Goal: Information Seeking & Learning: Learn about a topic

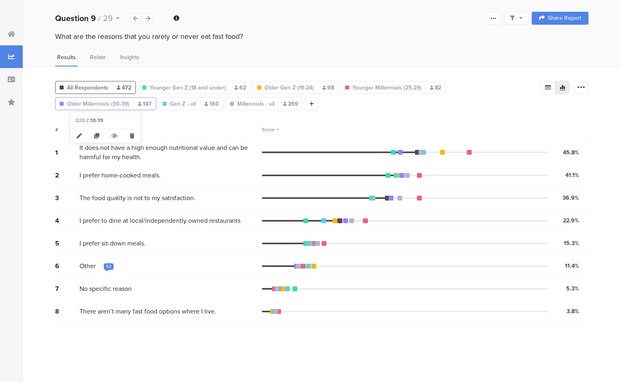
click at [127, 104] on span "Older Millennials (30-39)" at bounding box center [98, 104] width 62 height 9
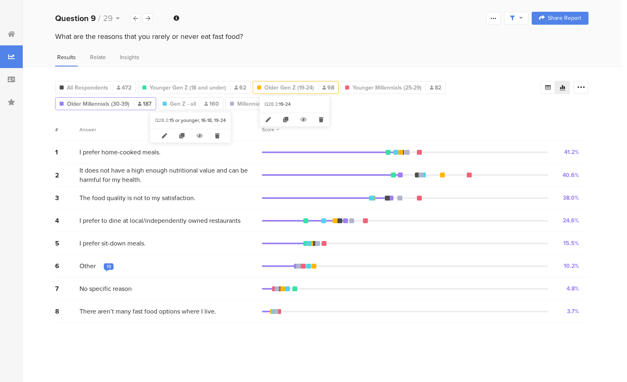
click at [273, 89] on span "Older Gen Z (19-24)" at bounding box center [288, 88] width 49 height 9
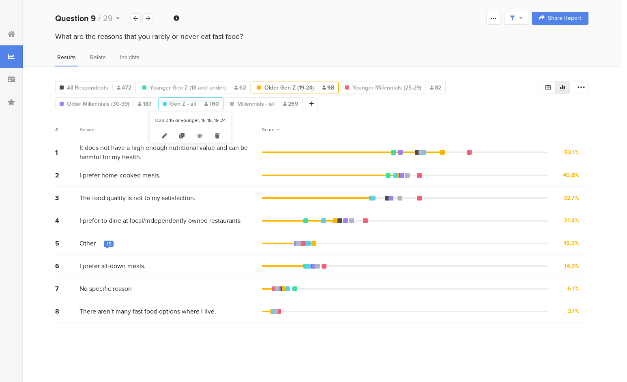
click at [182, 103] on span "Gen Z - all" at bounding box center [183, 104] width 26 height 9
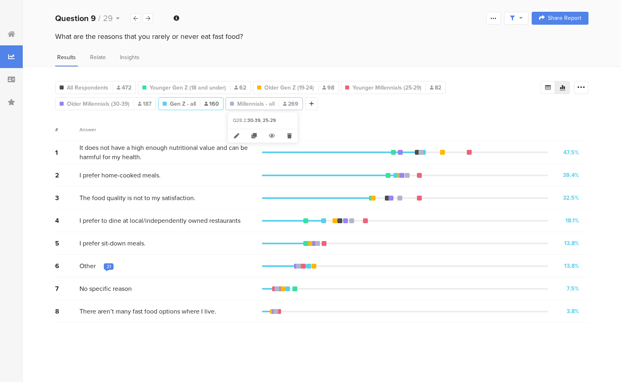
click at [251, 105] on span "Millennials - all" at bounding box center [255, 104] width 37 height 9
type input "Millennials - all"
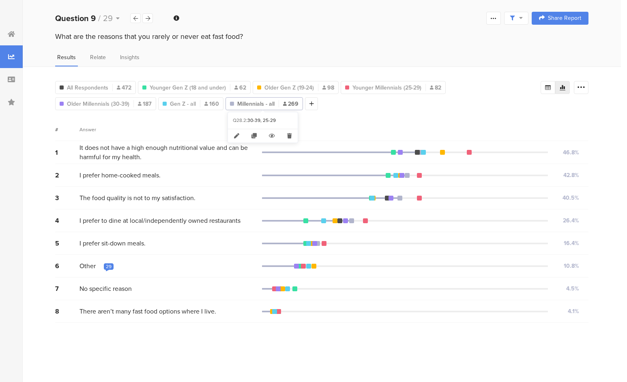
click at [258, 102] on span "Millennials - all" at bounding box center [255, 104] width 37 height 9
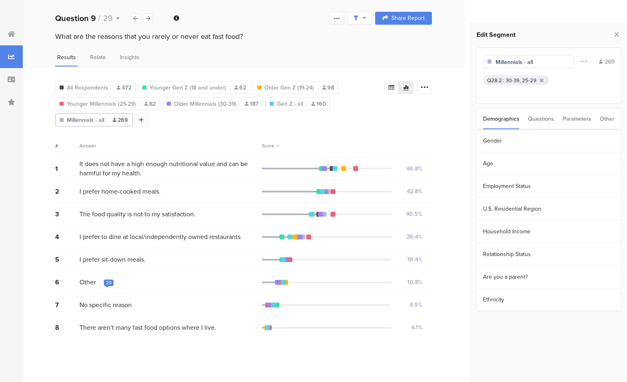
click at [394, 127] on div "All Respondents 472 Younger Gen Z (18 and under) 62 Older Gen Z (19-24) 98 Youn…" at bounding box center [244, 224] width 442 height 316
click at [407, 86] on icon at bounding box center [406, 87] width 6 height 5
click at [98, 57] on span "Relate" at bounding box center [98, 57] width 16 height 9
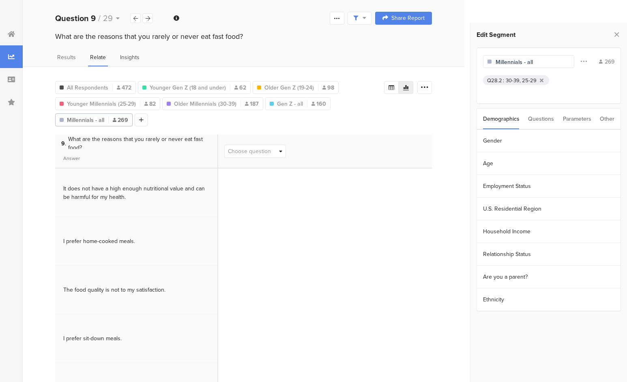
click at [131, 54] on span "Insights" at bounding box center [129, 57] width 19 height 9
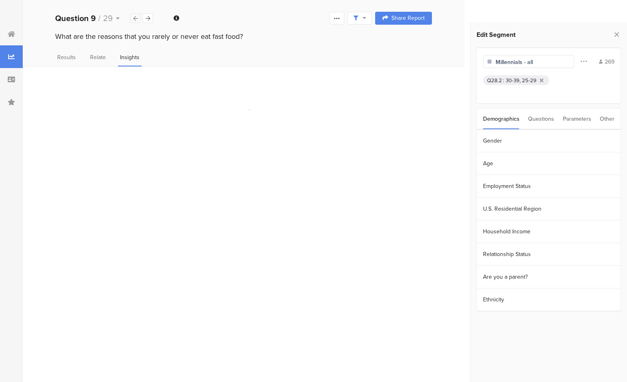
click at [137, 20] on icon at bounding box center [135, 18] width 4 height 5
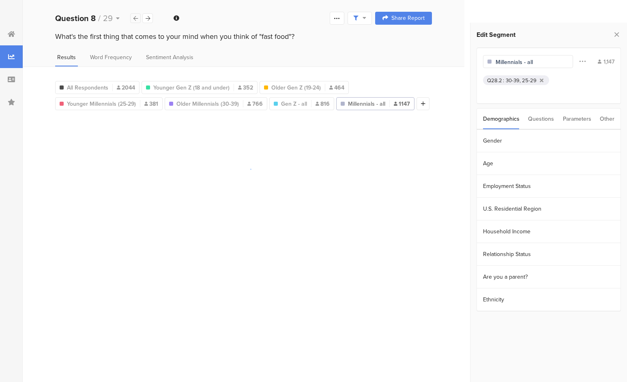
click at [137, 20] on icon at bounding box center [135, 18] width 4 height 5
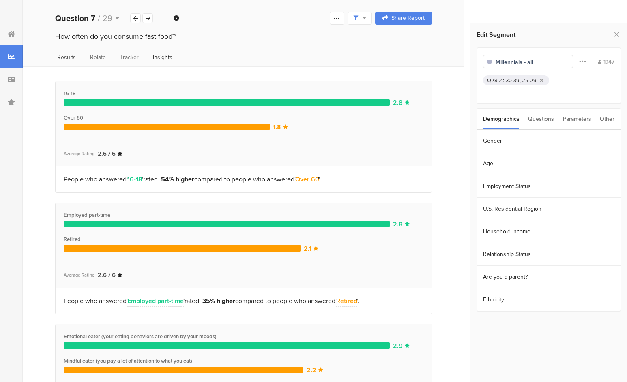
click at [65, 60] on span "Results" at bounding box center [66, 57] width 19 height 9
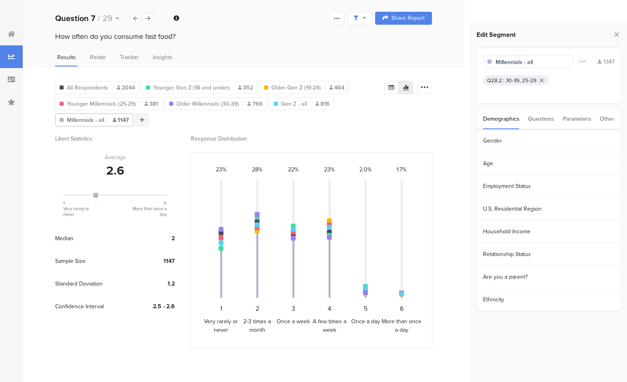
click at [142, 117] on icon at bounding box center [142, 120] width 4 height 6
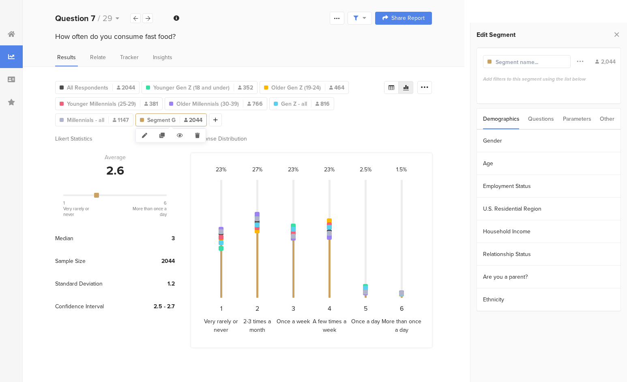
click at [166, 118] on span "Segment G" at bounding box center [161, 120] width 28 height 9
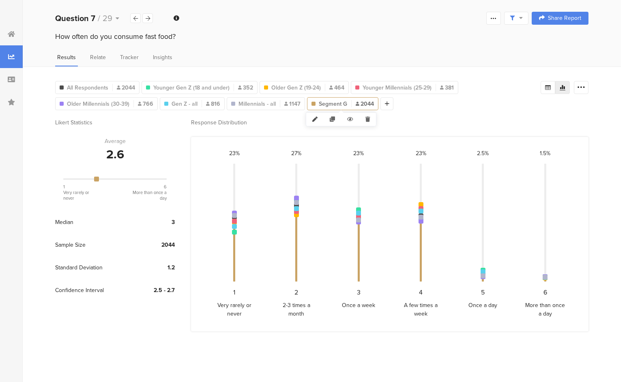
click at [313, 118] on icon at bounding box center [314, 119] width 17 height 13
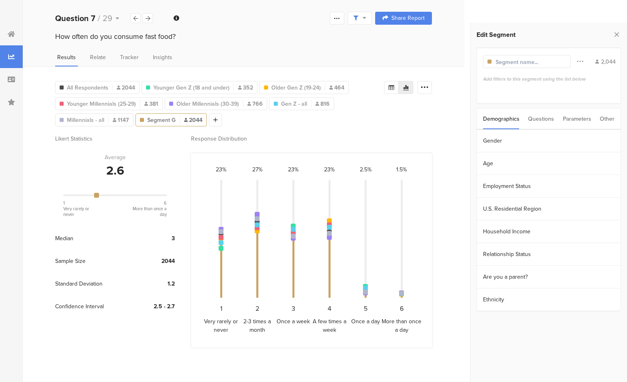
click at [534, 62] on input "text" at bounding box center [530, 62] width 71 height 9
click at [431, 128] on div "All Respondents 2044 Younger Gen Z (18 and under) 352 Older Gen Z (19-24) 464 Y…" at bounding box center [244, 224] width 442 height 316
click at [572, 118] on div "Parameters" at bounding box center [577, 119] width 28 height 21
click at [606, 118] on div "Other" at bounding box center [607, 119] width 15 height 21
click at [504, 122] on div "Demographics" at bounding box center [501, 119] width 36 height 21
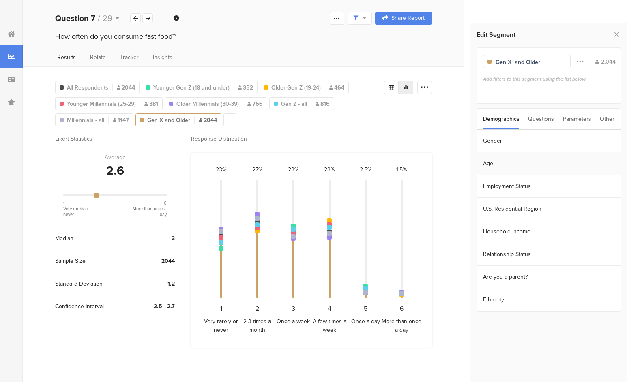
click at [488, 164] on section "Age" at bounding box center [549, 163] width 144 height 23
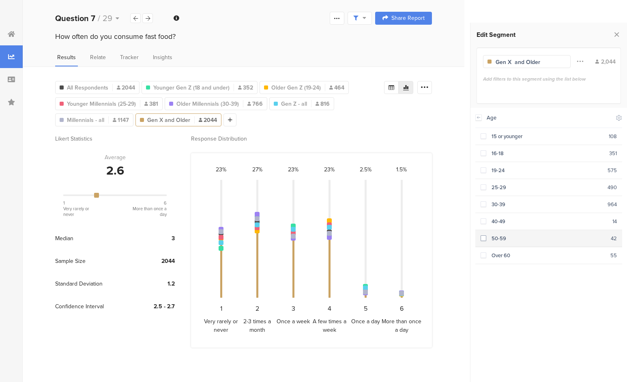
click at [484, 236] on span at bounding box center [483, 239] width 6 height 6
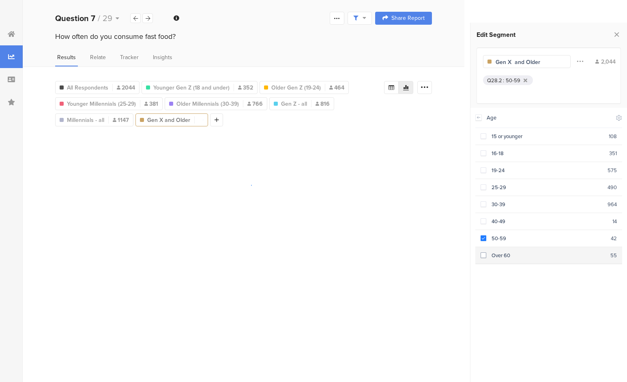
click at [483, 253] on span at bounding box center [483, 256] width 6 height 6
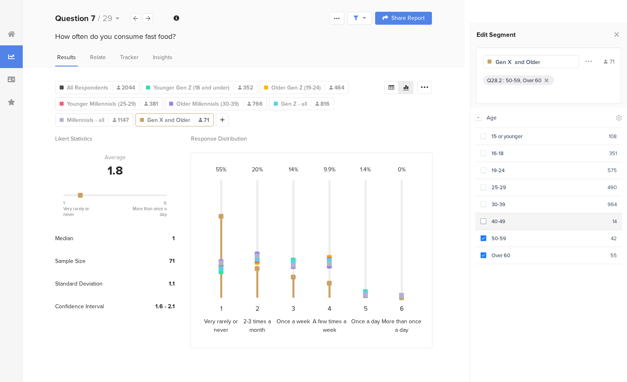
click at [483, 219] on span at bounding box center [483, 222] width 6 height 6
click at [390, 87] on icon at bounding box center [391, 87] width 6 height 5
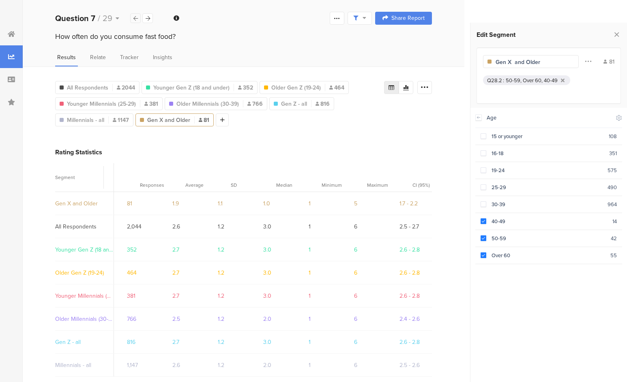
click at [134, 19] on icon at bounding box center [135, 18] width 4 height 5
click at [135, 20] on icon at bounding box center [135, 18] width 4 height 5
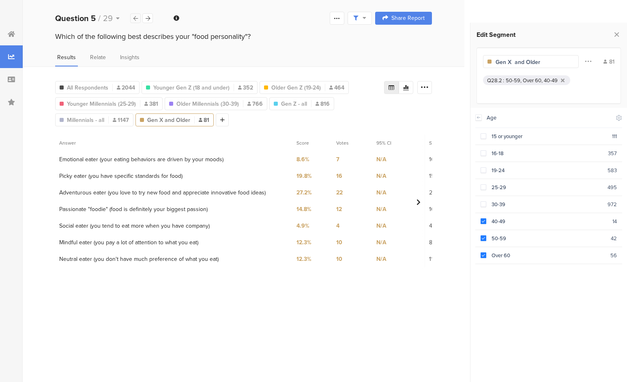
click at [135, 20] on icon at bounding box center [135, 18] width 4 height 5
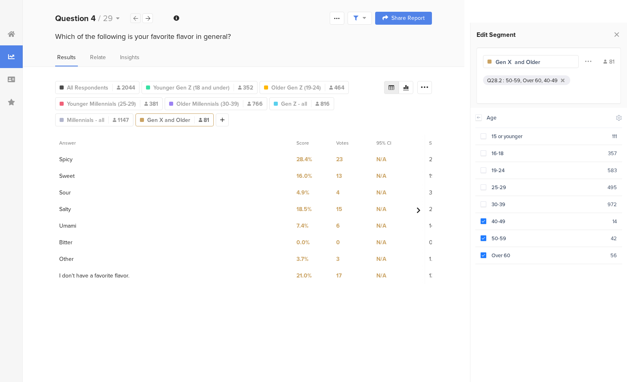
click at [135, 20] on icon at bounding box center [135, 18] width 4 height 5
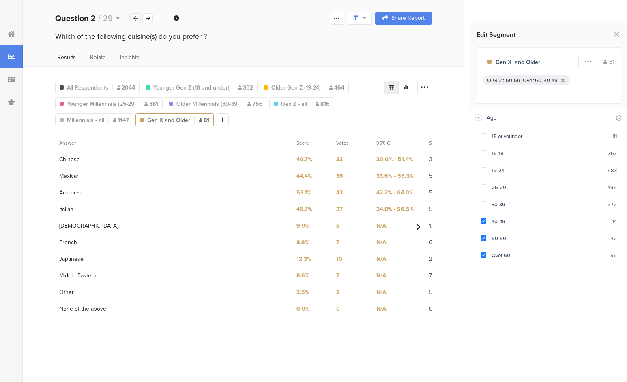
click at [135, 20] on icon at bounding box center [135, 18] width 4 height 5
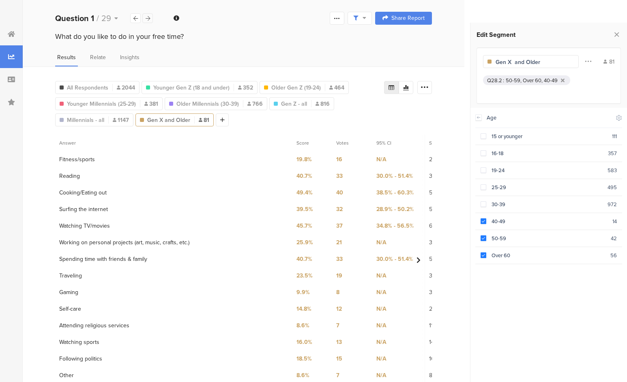
click at [149, 18] on icon at bounding box center [148, 18] width 4 height 5
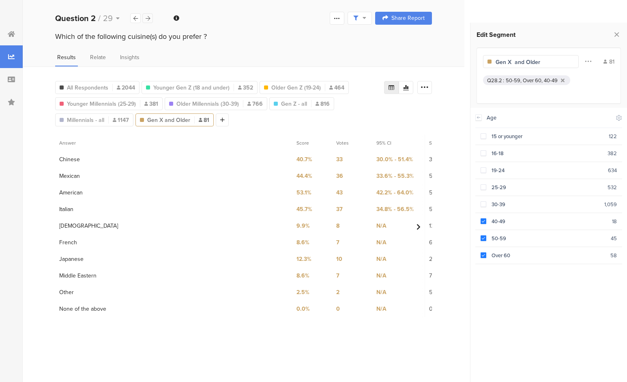
click at [149, 18] on icon at bounding box center [148, 18] width 4 height 5
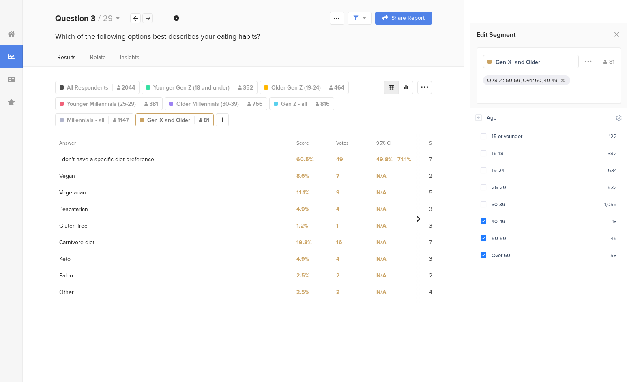
click at [149, 18] on icon at bounding box center [148, 18] width 4 height 5
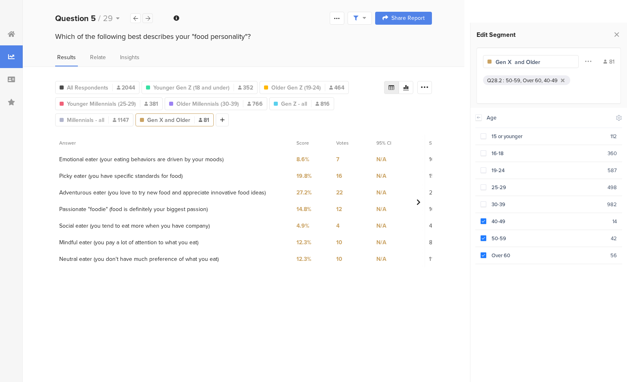
click at [149, 18] on icon at bounding box center [148, 18] width 4 height 5
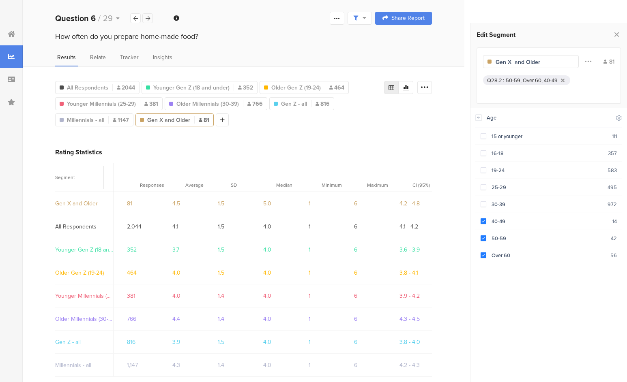
click at [146, 18] on icon at bounding box center [148, 18] width 4 height 5
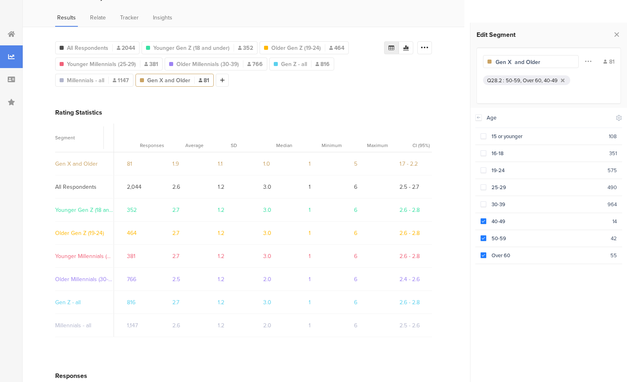
scroll to position [41, 0]
click at [135, 92] on icon at bounding box center [135, 95] width 17 height 13
type input "Older Gen Z (19-24)"
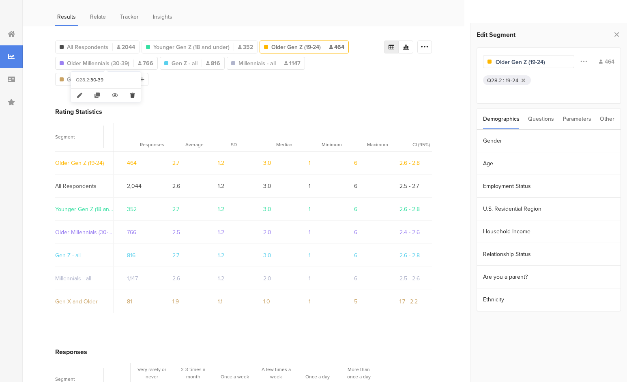
click at [131, 93] on icon at bounding box center [132, 95] width 17 height 13
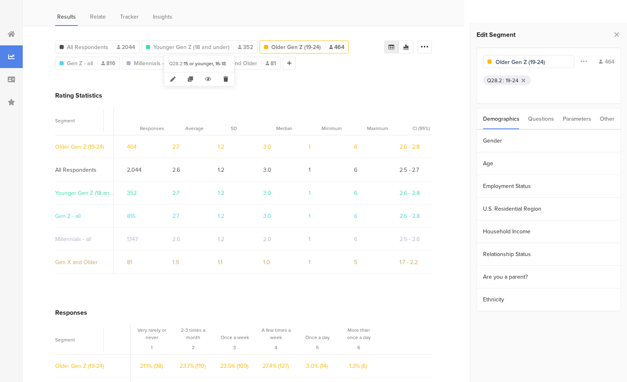
click at [226, 75] on icon at bounding box center [225, 79] width 17 height 13
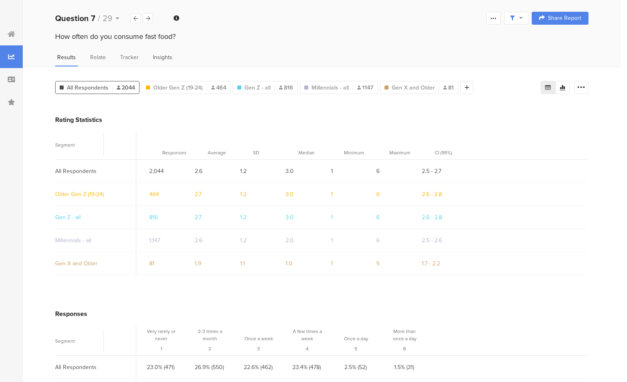
click at [159, 56] on span "Insights" at bounding box center [162, 57] width 19 height 9
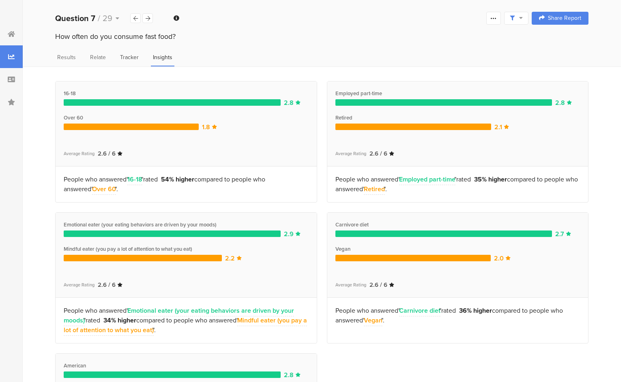
click at [128, 57] on span "Tracker" at bounding box center [129, 57] width 19 height 9
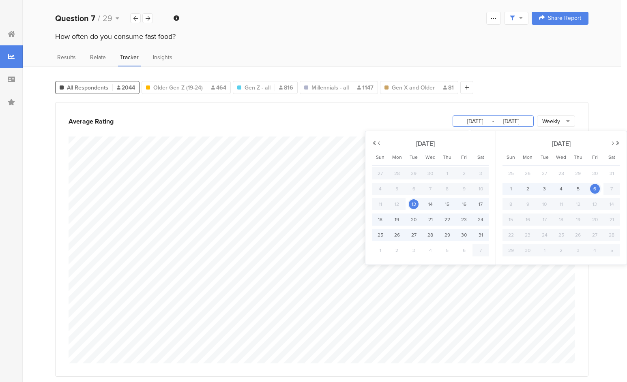
click at [510, 120] on input "Nov 06, 2020" at bounding box center [511, 121] width 34 height 9
click at [476, 52] on div "How often do you consume fast food?" at bounding box center [322, 44] width 598 height 26
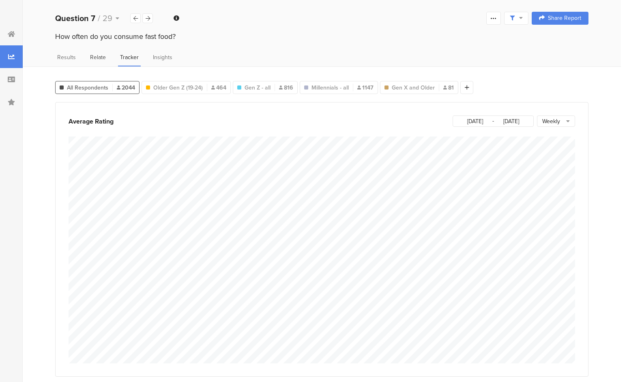
click at [92, 54] on span "Relate" at bounding box center [98, 57] width 16 height 9
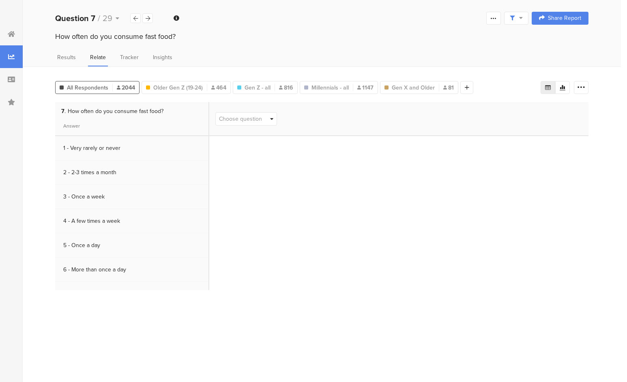
click at [268, 120] on span "Choose question" at bounding box center [246, 119] width 61 height 13
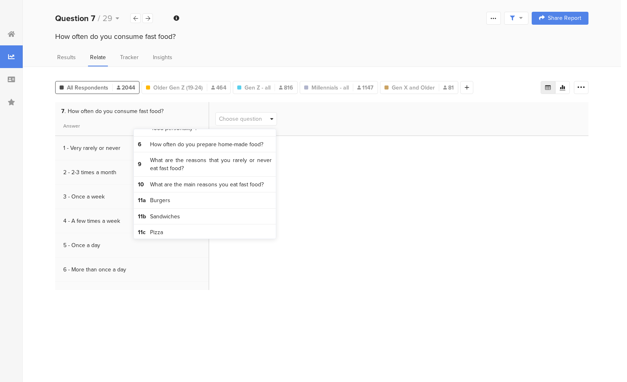
scroll to position [98, 0]
click at [238, 187] on span "What are the main reasons you eat fast food?" at bounding box center [207, 184] width 114 height 8
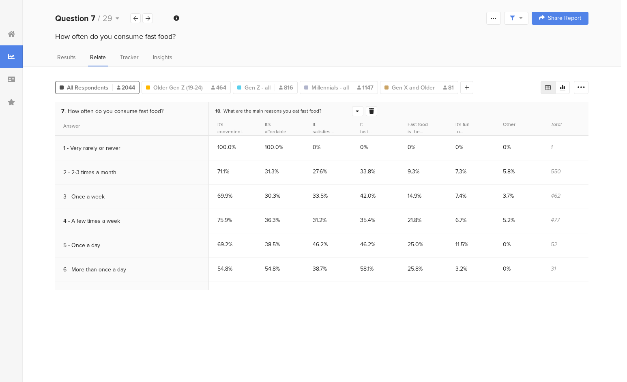
click at [139, 152] on div "1 - Very rarely or never" at bounding box center [131, 148] width 145 height 17
click at [130, 109] on span "How often do you consume fast food?" at bounding box center [116, 111] width 96 height 9
click at [69, 56] on span "Results" at bounding box center [66, 57] width 19 height 9
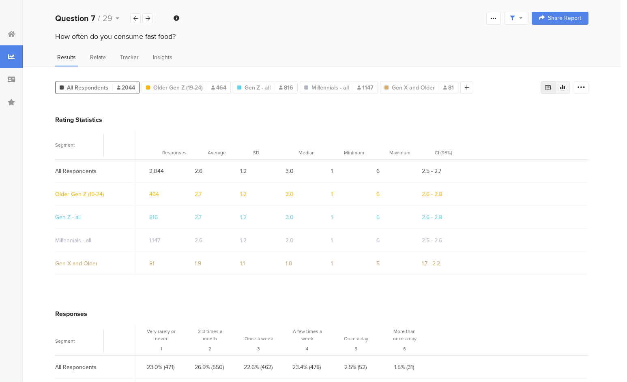
click at [562, 90] on div at bounding box center [562, 87] width 15 height 13
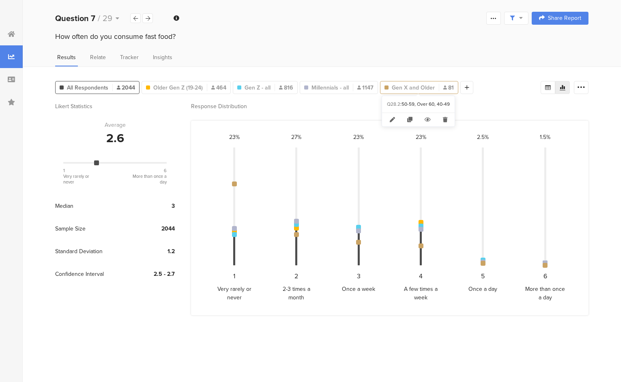
click at [402, 90] on span "Gen X and Older" at bounding box center [413, 88] width 43 height 9
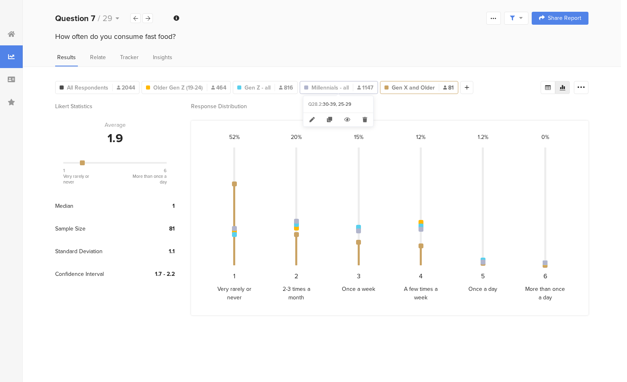
click at [320, 87] on span "Millennials - all" at bounding box center [329, 88] width 37 height 9
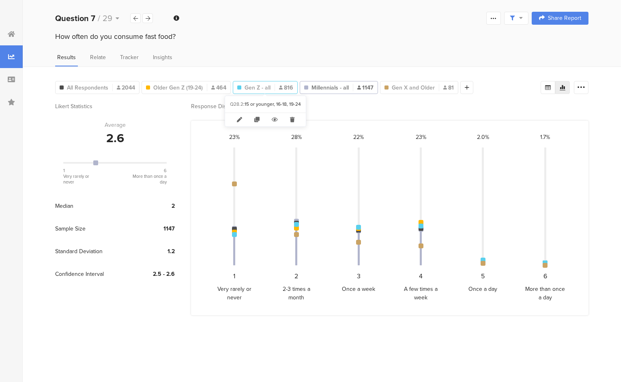
click at [256, 89] on span "Gen Z - all" at bounding box center [258, 88] width 26 height 9
type input "Gen Z - all"
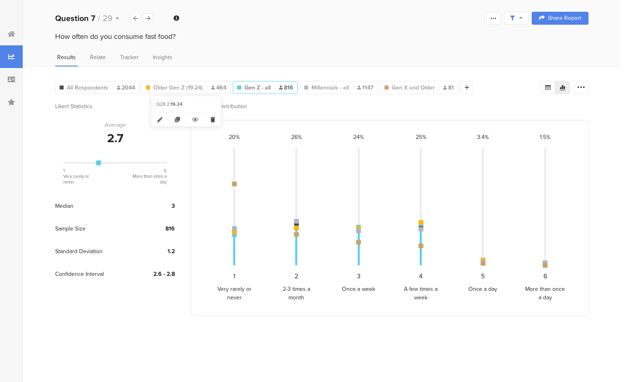
click at [212, 120] on icon at bounding box center [212, 119] width 17 height 13
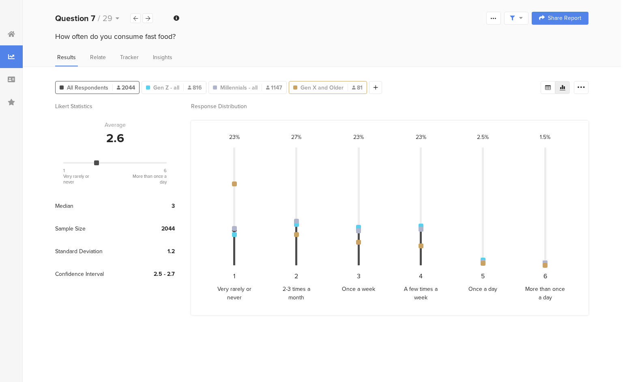
click at [326, 87] on span "Gen X and Older" at bounding box center [321, 88] width 43 height 9
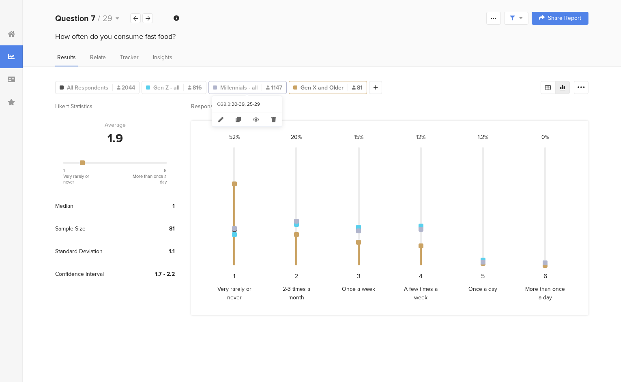
click at [238, 90] on span "Millennials - all" at bounding box center [238, 88] width 37 height 9
type input "Millennials - all"
click at [99, 86] on span "All Respondents" at bounding box center [87, 88] width 41 height 9
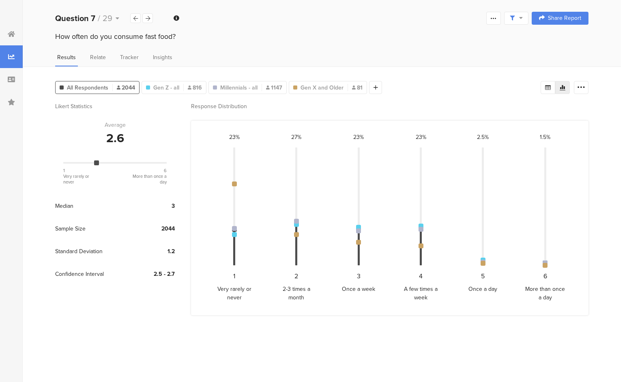
click at [61, 86] on div at bounding box center [62, 88] width 4 height 4
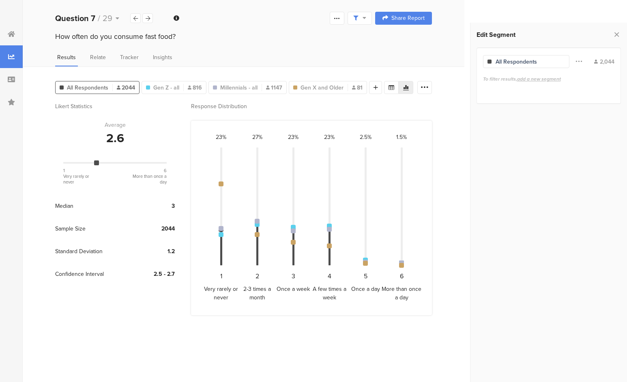
click at [580, 55] on span at bounding box center [578, 61] width 6 height 15
click at [579, 61] on span at bounding box center [578, 61] width 6 height 15
click at [616, 32] on icon at bounding box center [616, 34] width 9 height 11
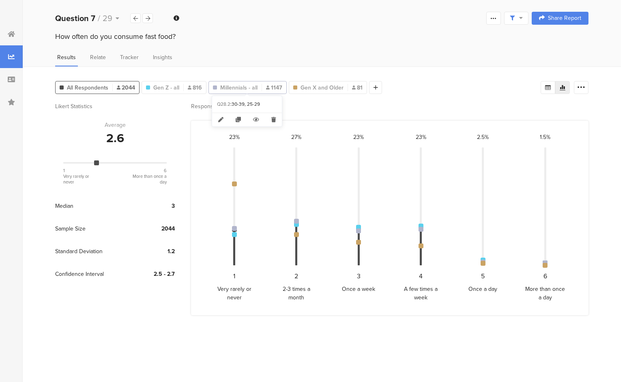
click at [246, 88] on span "Millennials - all" at bounding box center [238, 88] width 37 height 9
click at [177, 88] on span "Gen Z - all" at bounding box center [166, 88] width 26 height 9
type input "Gen Z - all"
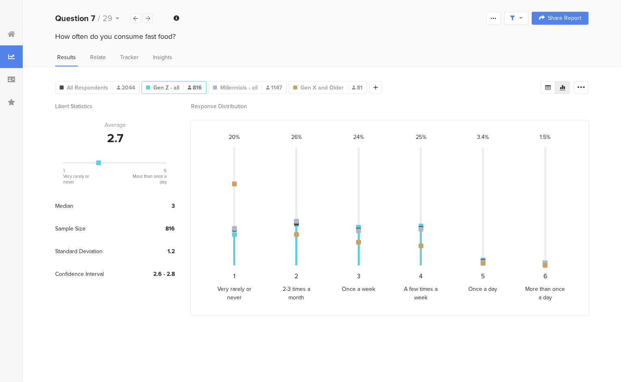
click at [147, 17] on icon at bounding box center [148, 18] width 4 height 5
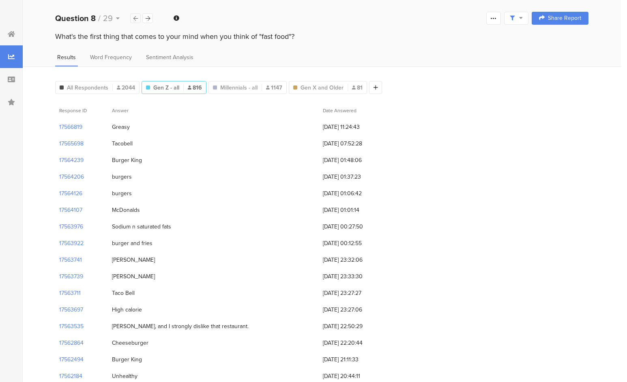
click at [135, 18] on icon at bounding box center [135, 18] width 4 height 5
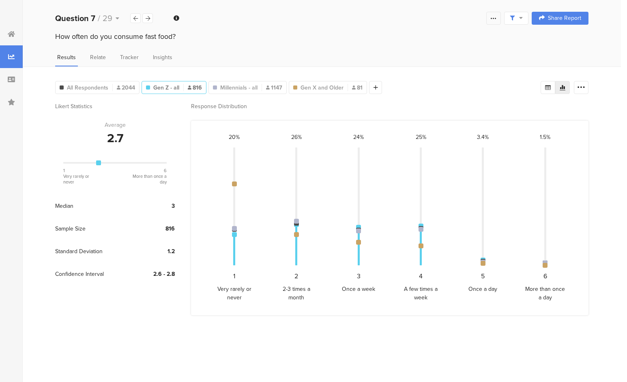
click at [494, 20] on icon at bounding box center [493, 18] width 6 height 6
click at [536, 48] on div "How often do you consume fast food?" at bounding box center [322, 44] width 598 height 26
click at [582, 87] on icon at bounding box center [581, 88] width 8 height 8
click at [575, 129] on span at bounding box center [575, 127] width 12 height 6
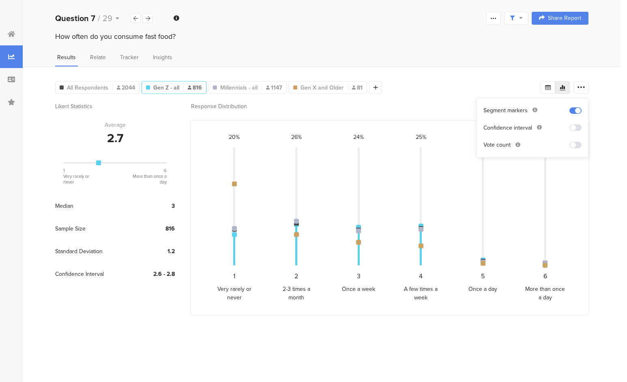
click at [576, 145] on span at bounding box center [575, 145] width 12 height 6
click at [606, 128] on div "All Respondents 2044 Q28.2 : 15 or younger, 16-18, 19-24 Gen Z - all 816 Q28.2 …" at bounding box center [322, 224] width 598 height 316
click at [227, 14] on div "Welcome page 1 What do you like to do in your free time? 2 Which of the followi…" at bounding box center [322, 18] width 598 height 26
click at [231, 86] on span "Millennials - all" at bounding box center [238, 88] width 37 height 9
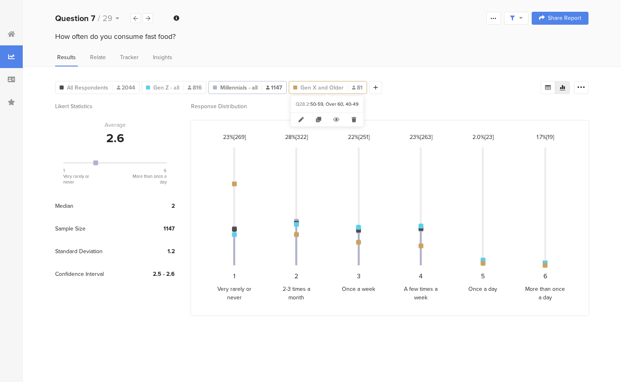
click at [323, 88] on span "Gen X and Older" at bounding box center [321, 88] width 43 height 9
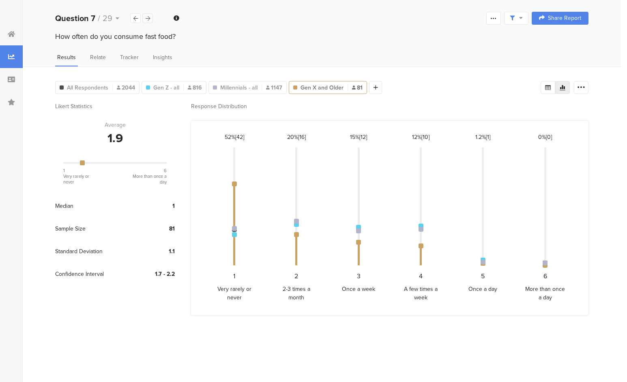
click at [149, 18] on icon at bounding box center [148, 18] width 4 height 5
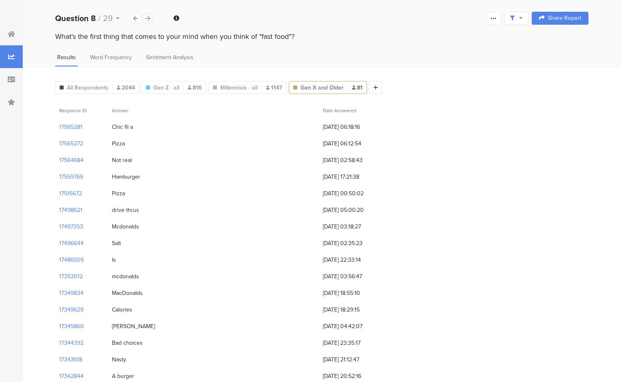
click at [148, 19] on icon at bounding box center [148, 18] width 4 height 5
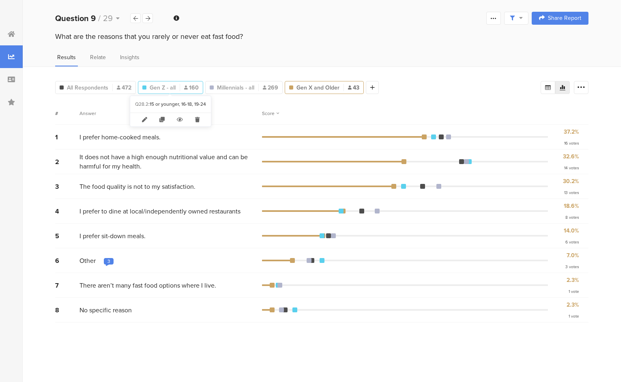
click at [165, 90] on span "Gen Z - all" at bounding box center [163, 88] width 26 height 9
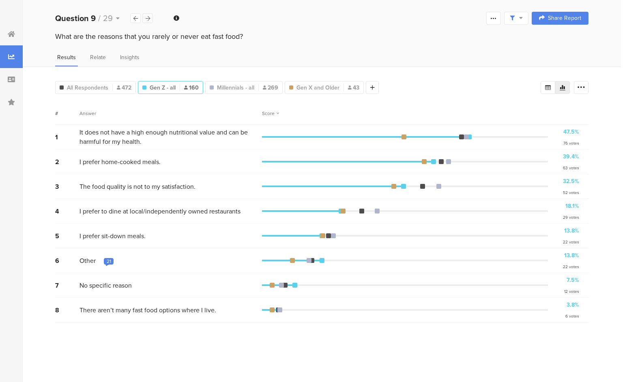
click at [148, 18] on icon at bounding box center [148, 18] width 4 height 5
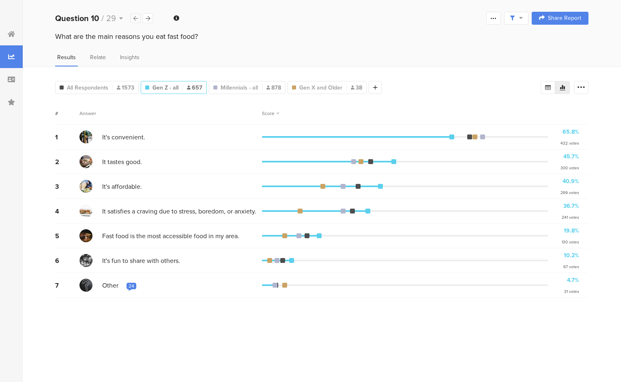
click at [133, 16] on div at bounding box center [135, 18] width 11 height 10
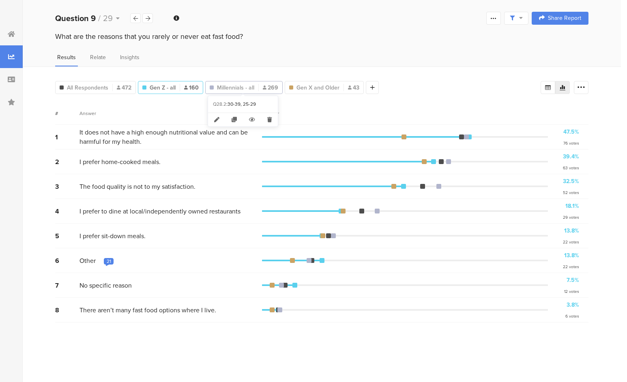
click at [231, 85] on span "Millennials - all" at bounding box center [235, 88] width 37 height 9
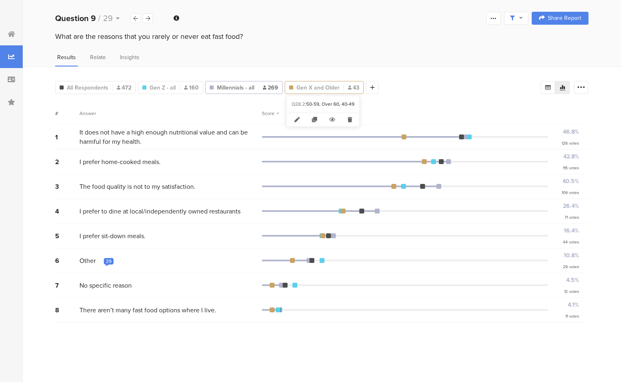
click at [313, 88] on span "Gen X and Older" at bounding box center [317, 88] width 43 height 9
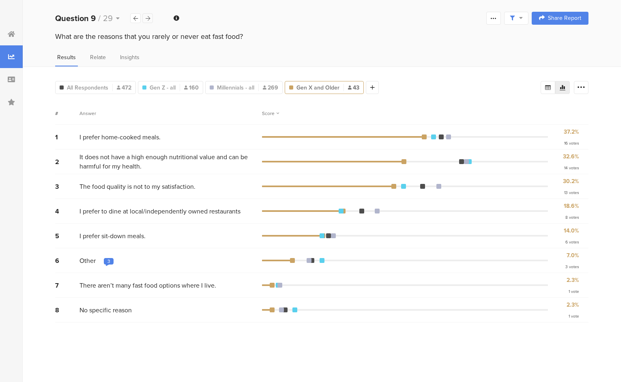
click at [147, 18] on icon at bounding box center [148, 18] width 4 height 5
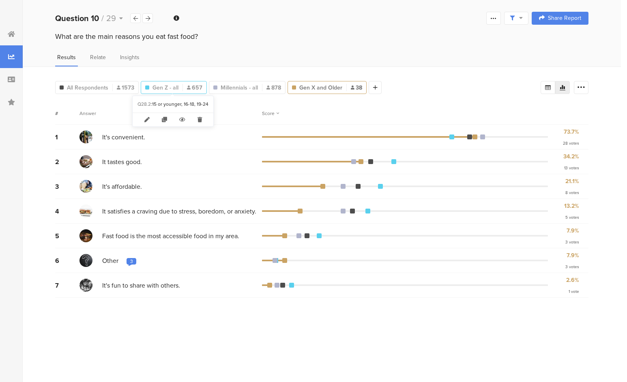
click at [159, 87] on span "Gen Z - all" at bounding box center [165, 88] width 26 height 9
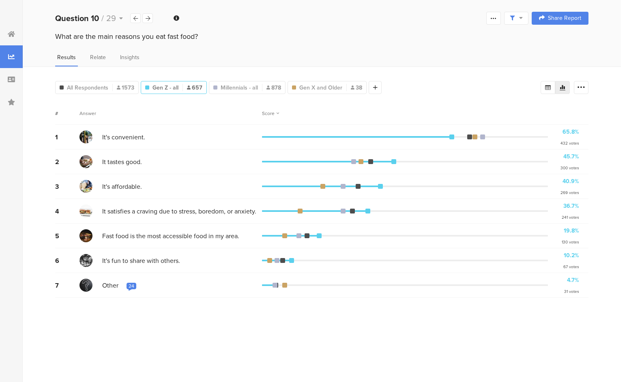
click at [248, 93] on div "All Respondents 1573 Gen Z - all 657 Millennials - all 878 Gen X and Older 38 A…" at bounding box center [322, 224] width 598 height 316
click at [247, 88] on span "Millennials - all" at bounding box center [239, 88] width 37 height 9
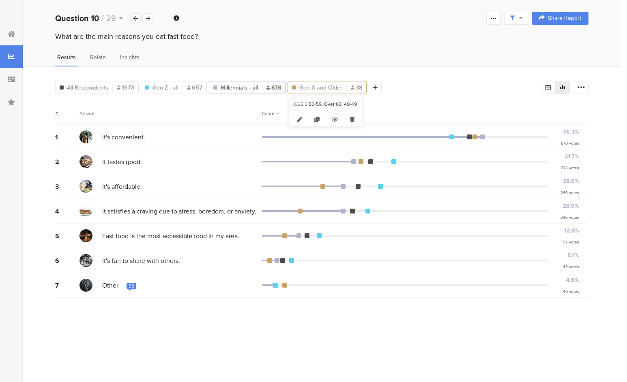
click at [326, 91] on div "Gen X and Older 38" at bounding box center [326, 87] width 79 height 13
click at [313, 84] on span "Gen X and Older" at bounding box center [320, 88] width 43 height 9
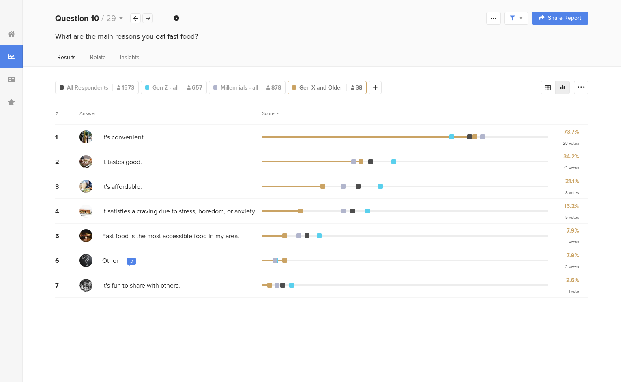
click at [146, 22] on div at bounding box center [147, 18] width 11 height 10
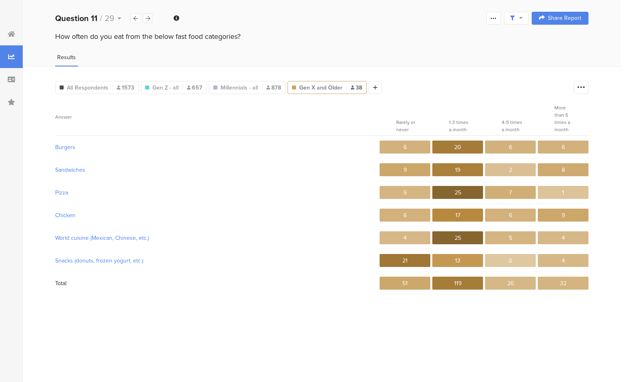
click at [148, 19] on icon at bounding box center [148, 18] width 4 height 5
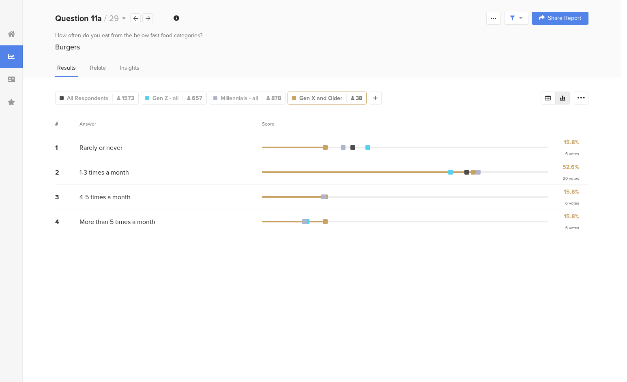
click at [148, 20] on icon at bounding box center [148, 18] width 4 height 5
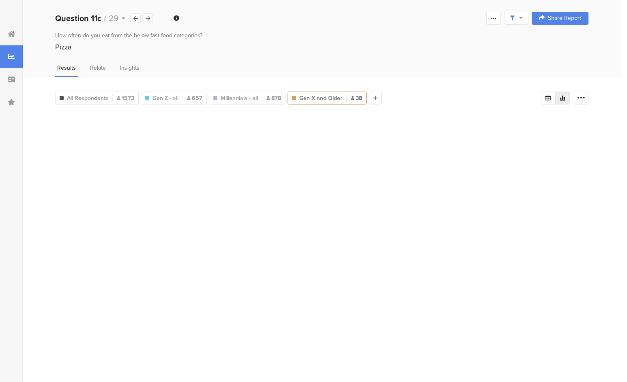
click at [148, 20] on icon at bounding box center [148, 18] width 4 height 5
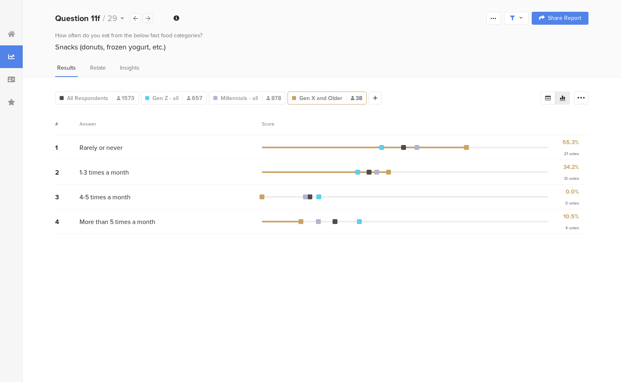
click at [148, 20] on icon at bounding box center [148, 18] width 4 height 5
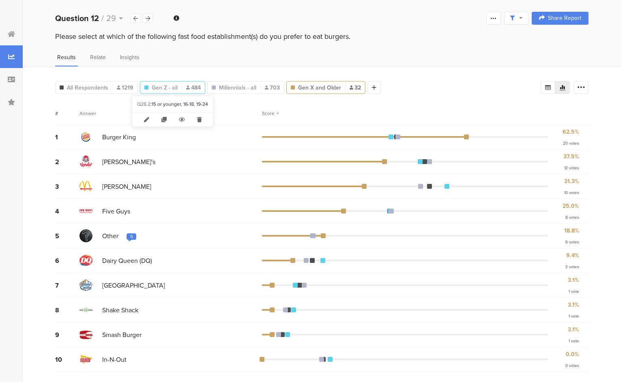
click at [165, 90] on span "Gen Z - all" at bounding box center [165, 88] width 26 height 9
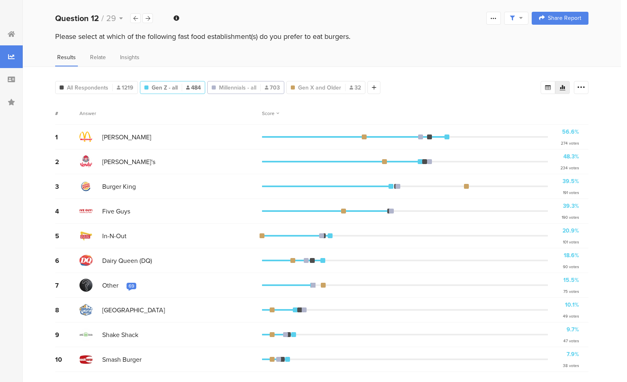
click at [247, 87] on span "Millennials - all" at bounding box center [237, 88] width 37 height 9
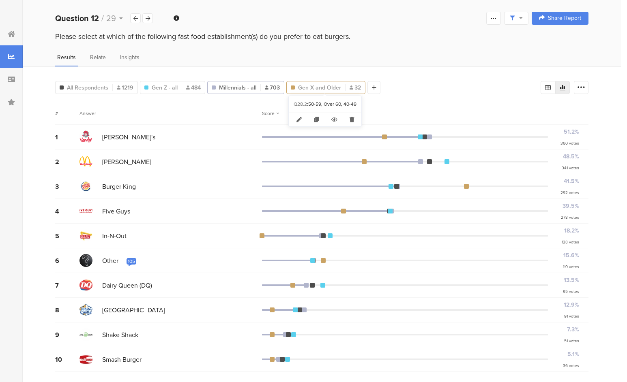
click at [312, 87] on span "Gen X and Older" at bounding box center [319, 88] width 43 height 9
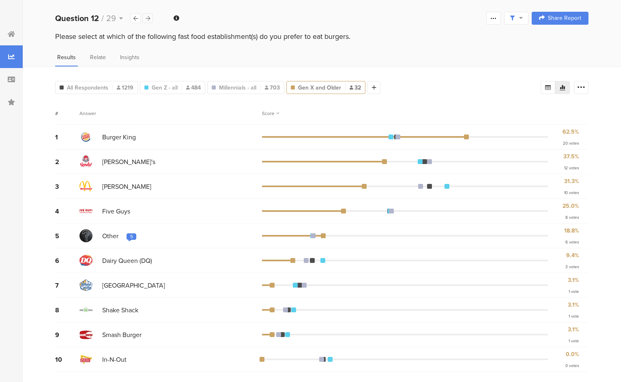
click at [148, 21] on div at bounding box center [147, 18] width 11 height 10
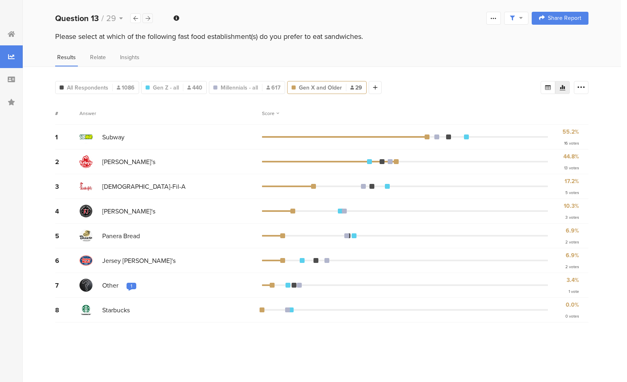
click at [148, 21] on div at bounding box center [147, 18] width 11 height 10
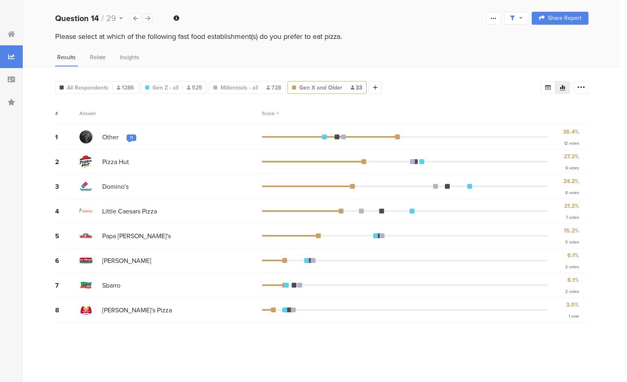
click at [148, 21] on div at bounding box center [147, 18] width 11 height 10
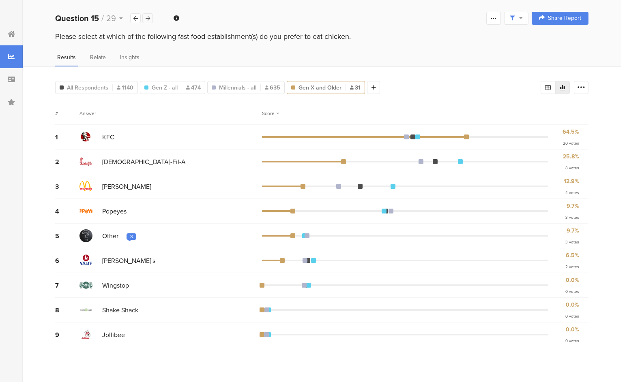
click at [148, 21] on div at bounding box center [147, 18] width 11 height 10
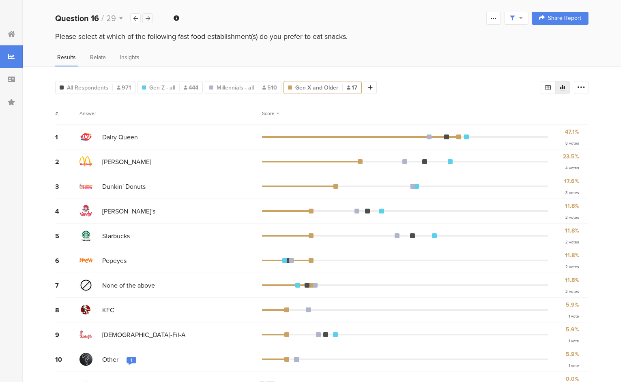
click at [147, 21] on div at bounding box center [147, 18] width 11 height 10
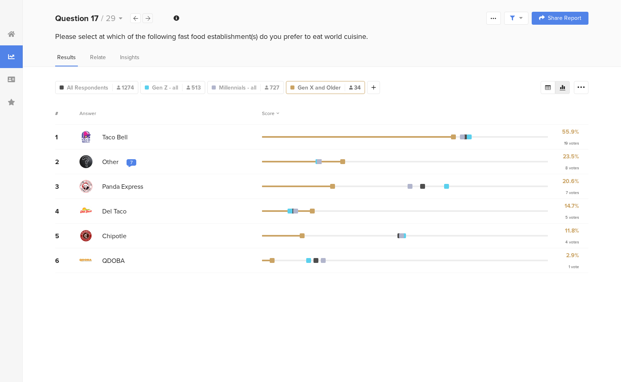
click at [147, 21] on div at bounding box center [147, 18] width 11 height 10
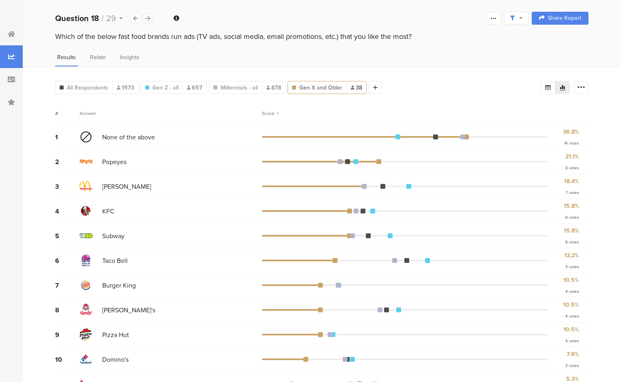
click at [147, 19] on icon at bounding box center [148, 18] width 4 height 5
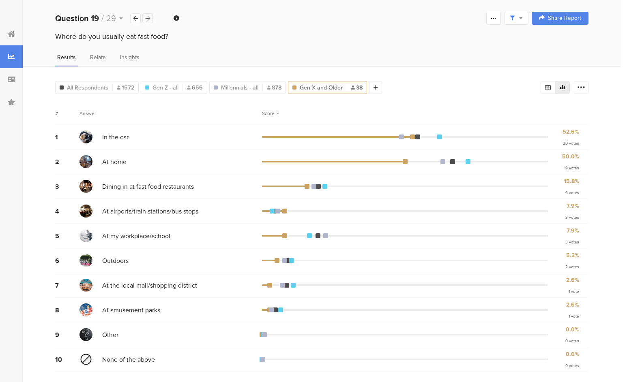
click at [147, 19] on icon at bounding box center [148, 18] width 4 height 5
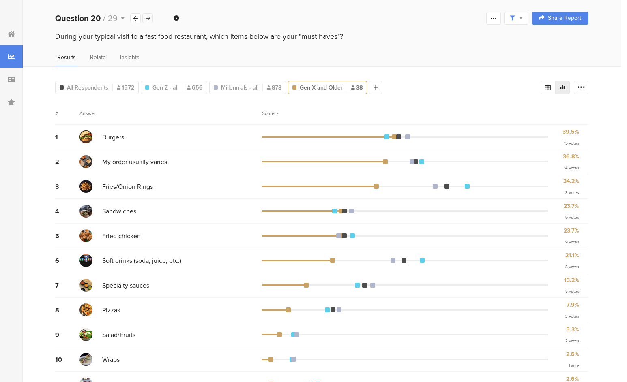
click at [147, 19] on icon at bounding box center [148, 18] width 4 height 5
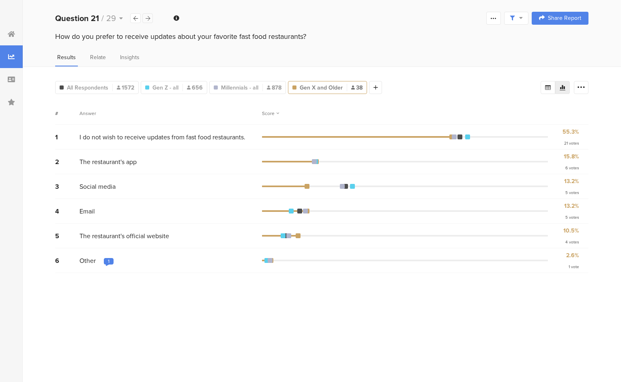
click at [147, 19] on icon at bounding box center [148, 18] width 4 height 5
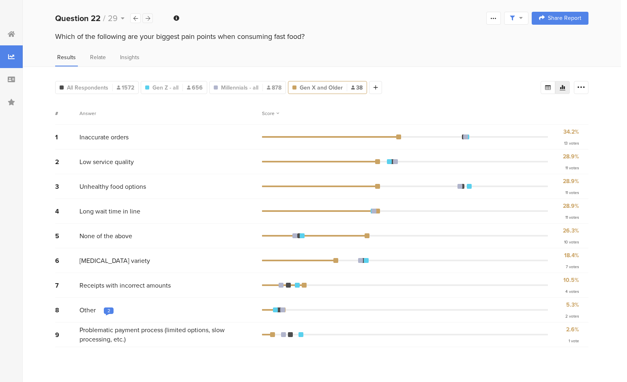
click at [147, 19] on icon at bounding box center [148, 18] width 4 height 5
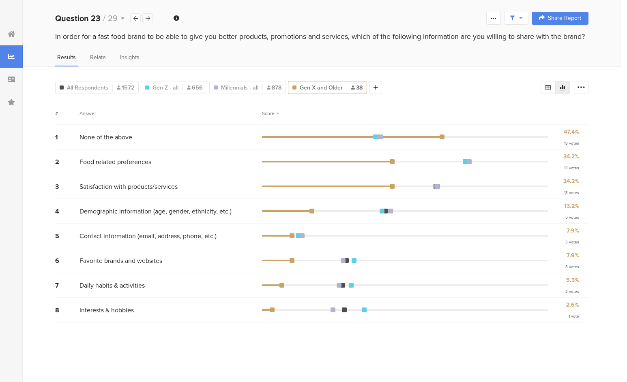
click at [150, 19] on div at bounding box center [147, 18] width 11 height 10
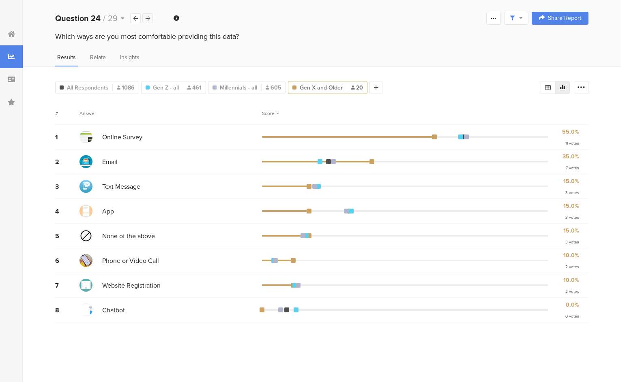
click at [150, 19] on div at bounding box center [147, 18] width 11 height 10
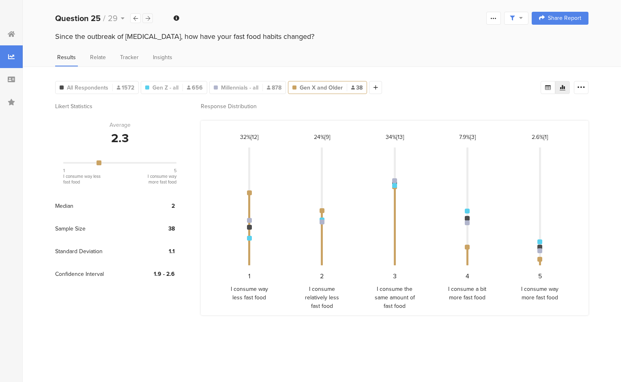
click at [150, 19] on div at bounding box center [147, 18] width 11 height 10
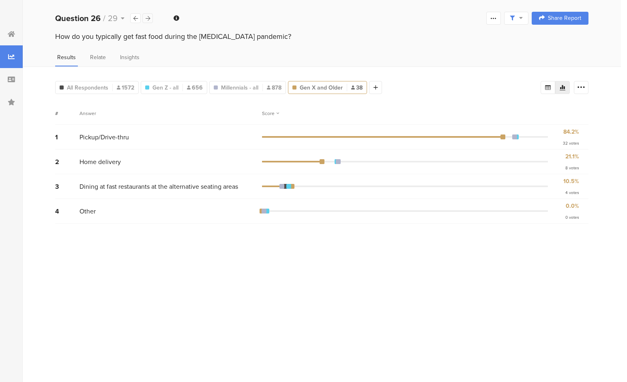
click at [150, 19] on div at bounding box center [147, 18] width 11 height 10
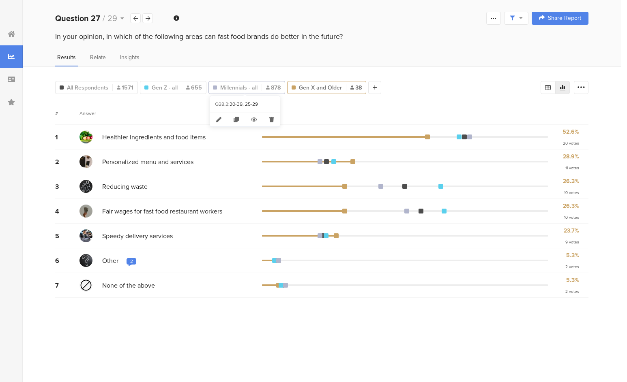
click at [251, 86] on span "Millennials - all" at bounding box center [238, 88] width 37 height 9
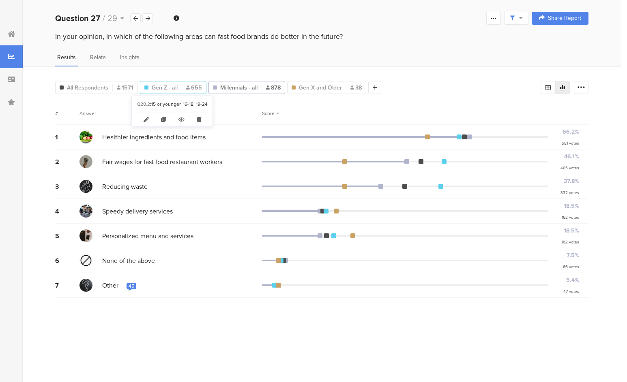
click at [171, 86] on span "Gen Z - all" at bounding box center [165, 88] width 26 height 9
type input "Gen Z - all"
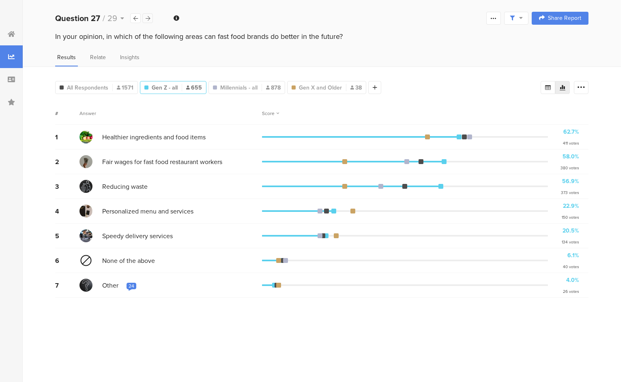
click at [148, 18] on icon at bounding box center [148, 18] width 4 height 5
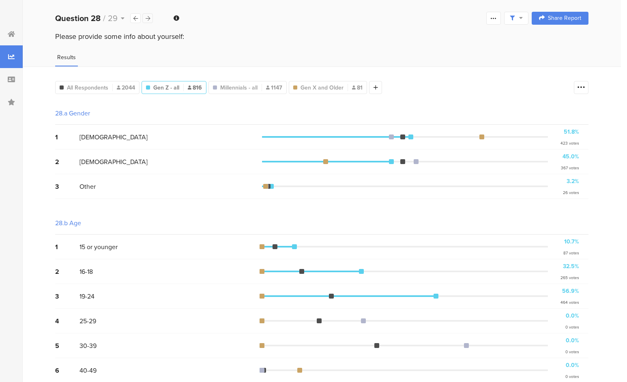
click at [148, 18] on icon at bounding box center [148, 18] width 4 height 5
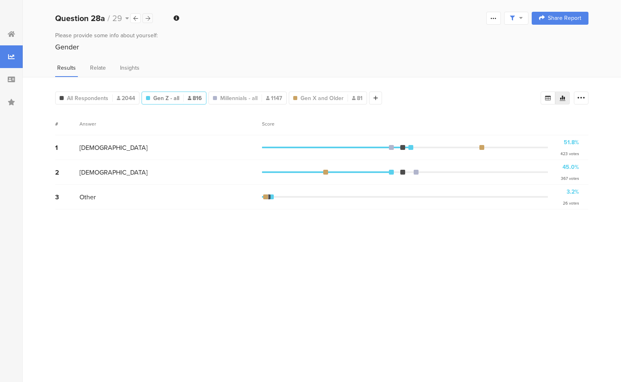
click at [148, 18] on icon at bounding box center [148, 18] width 4 height 5
click at [135, 17] on icon at bounding box center [135, 18] width 4 height 5
click at [146, 19] on icon at bounding box center [148, 18] width 4 height 5
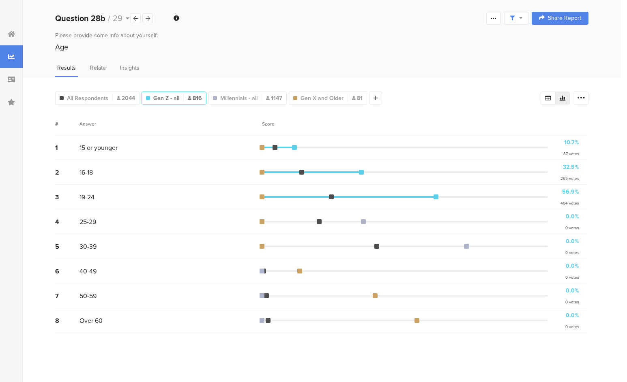
click at [146, 17] on icon at bounding box center [148, 18] width 4 height 5
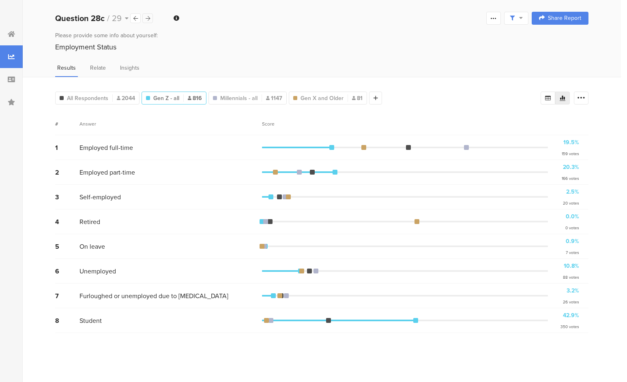
click at [149, 18] on icon at bounding box center [148, 18] width 4 height 5
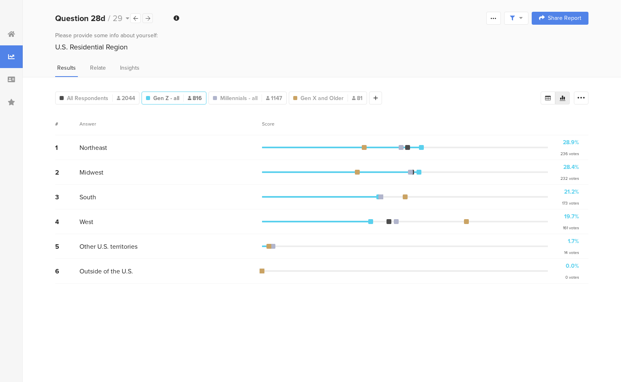
click at [149, 18] on icon at bounding box center [148, 18] width 4 height 5
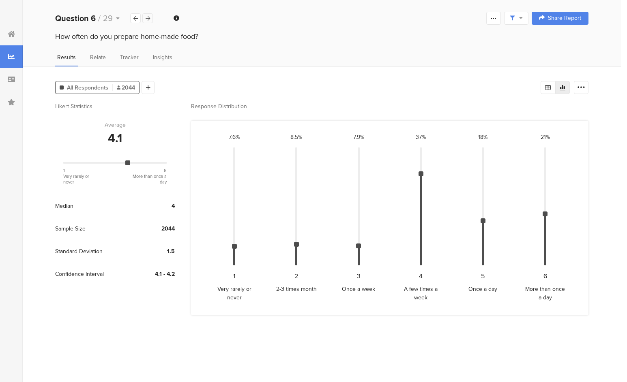
click at [147, 20] on icon at bounding box center [148, 18] width 4 height 5
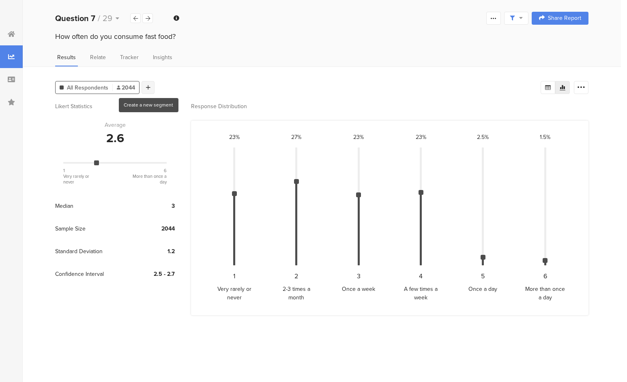
click at [150, 87] on icon at bounding box center [148, 88] width 4 height 6
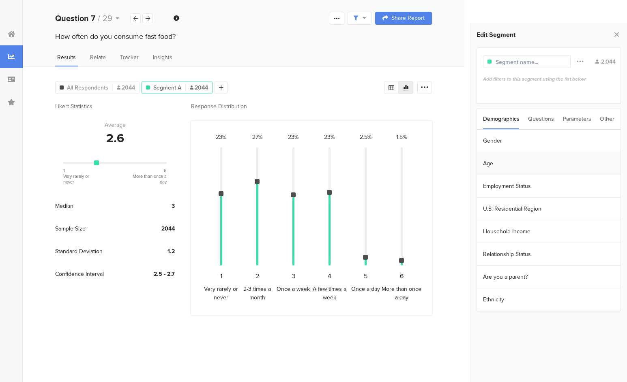
click at [497, 161] on section "Age" at bounding box center [549, 163] width 144 height 23
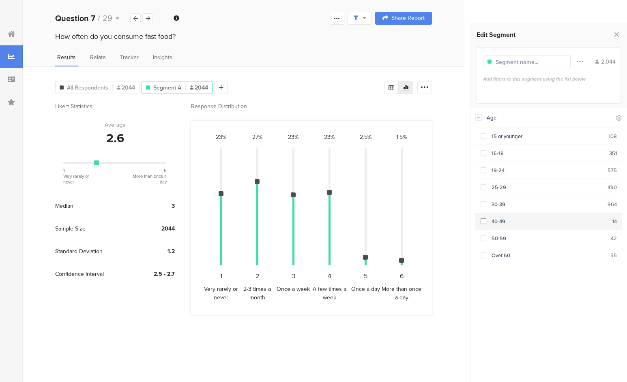
click at [484, 221] on span at bounding box center [483, 222] width 6 height 6
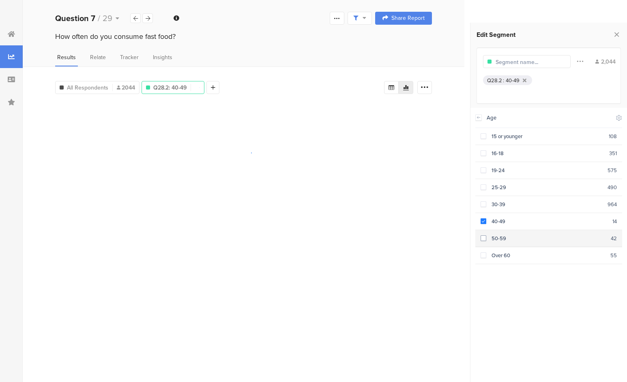
click at [482, 236] on span at bounding box center [483, 239] width 6 height 6
click at [481, 255] on span at bounding box center [483, 256] width 6 height 6
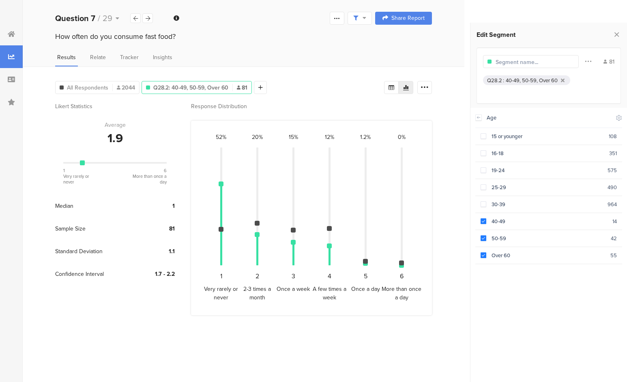
click at [522, 60] on input "text" at bounding box center [530, 62] width 71 height 9
type input "Gen X and Older"
click at [447, 222] on div "All Respondents 2044 Gen X and Older 81 Add Segment Segment markers Confidence …" at bounding box center [244, 224] width 442 height 316
click at [423, 84] on icon at bounding box center [424, 88] width 8 height 8
click at [441, 87] on div "All Respondents 2044 Gen X and Older 81 Add Segment Likert Statistics Average 1…" at bounding box center [244, 224] width 442 height 316
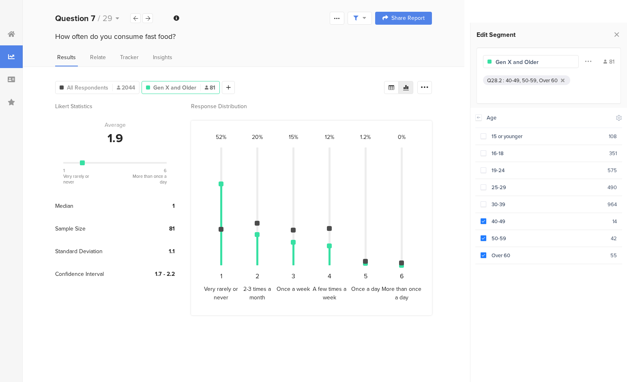
click at [365, 18] on icon at bounding box center [364, 18] width 4 height 6
click at [363, 18] on icon at bounding box center [364, 18] width 4 height 6
click at [95, 58] on span "Relate" at bounding box center [98, 57] width 16 height 9
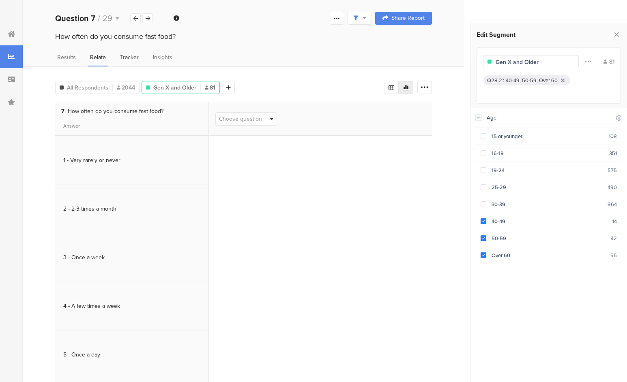
click at [124, 55] on span "Tracker" at bounding box center [129, 57] width 19 height 9
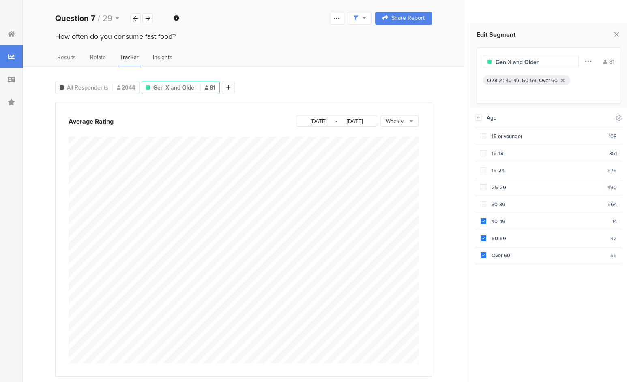
click at [161, 58] on span "Insights" at bounding box center [162, 57] width 19 height 9
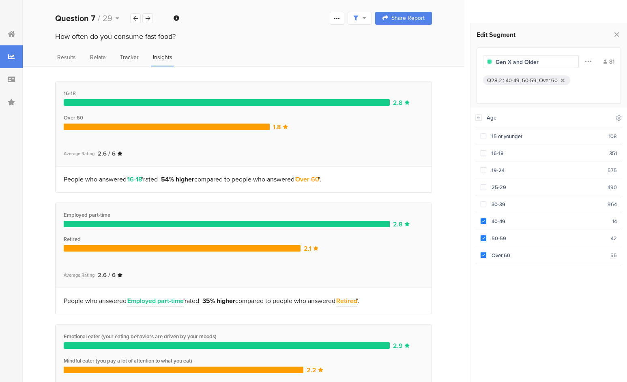
click at [127, 56] on span "Tracker" at bounding box center [129, 57] width 19 height 9
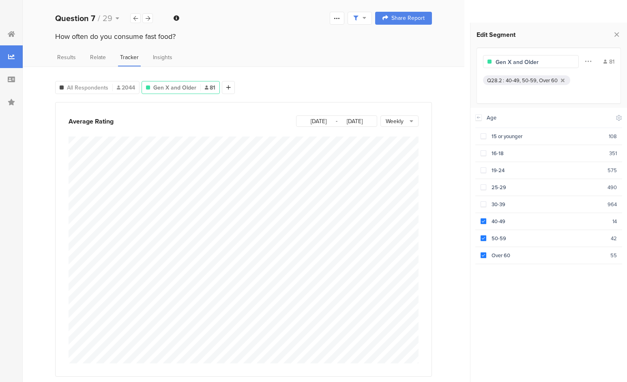
click at [358, 119] on input "Nov 06, 2020" at bounding box center [354, 121] width 34 height 9
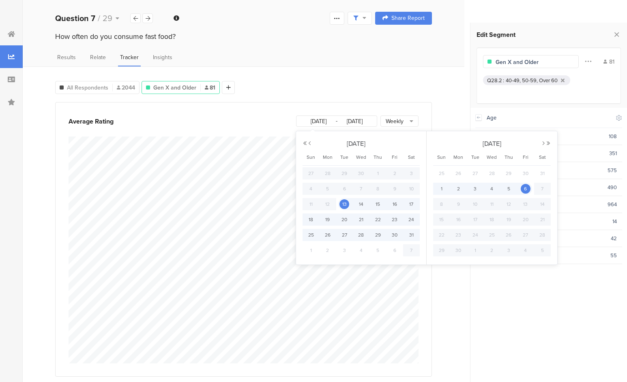
click at [506, 145] on div "2020 November" at bounding box center [491, 144] width 77 height 12
click at [363, 122] on input "Nov 06, 2020" at bounding box center [354, 121] width 34 height 9
click at [367, 121] on input "Nov 06, 2020" at bounding box center [354, 121] width 34 height 9
click at [444, 111] on div "All Respondents 2044 Gen X and Older 81 Add Segment Average Rating Oct 13, 2020…" at bounding box center [244, 224] width 442 height 317
type input "Nov 06, 2020"
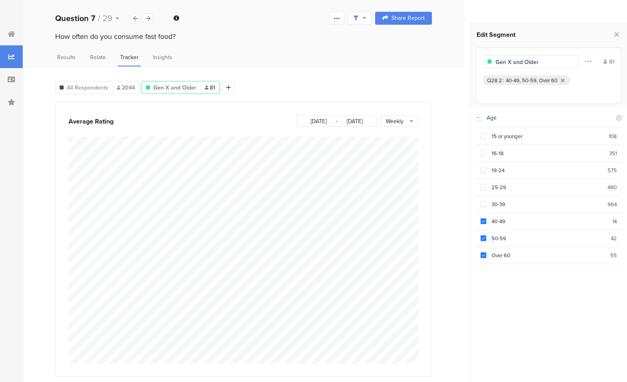
click at [374, 118] on div "Oct 13, 2020 - Nov 06, 2020" at bounding box center [336, 121] width 81 height 11
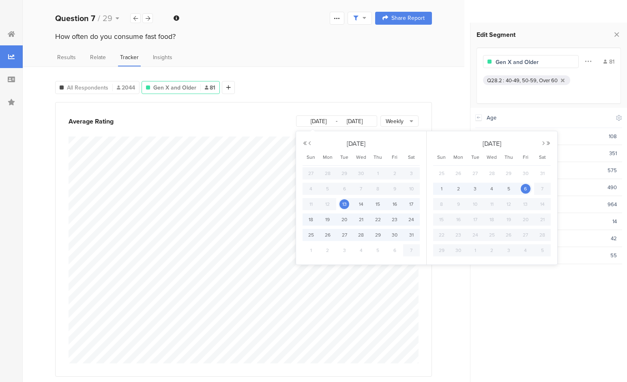
click at [490, 143] on div "2020 November" at bounding box center [491, 144] width 77 height 12
click at [415, 73] on div "All Respondents 2044 Gen X and Older 81 Add Segment Average Rating Oct 13, 2020…" at bounding box center [244, 224] width 442 height 317
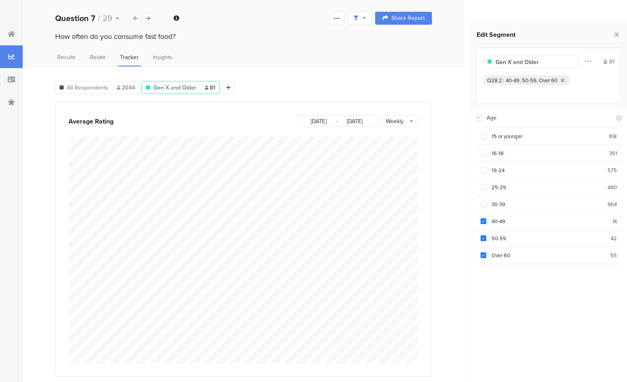
click at [404, 119] on div "Weekly" at bounding box center [399, 121] width 38 height 11
click at [392, 136] on div "Daily" at bounding box center [399, 136] width 38 height 11
click at [352, 119] on input "Nov 06, 2020" at bounding box center [354, 121] width 34 height 9
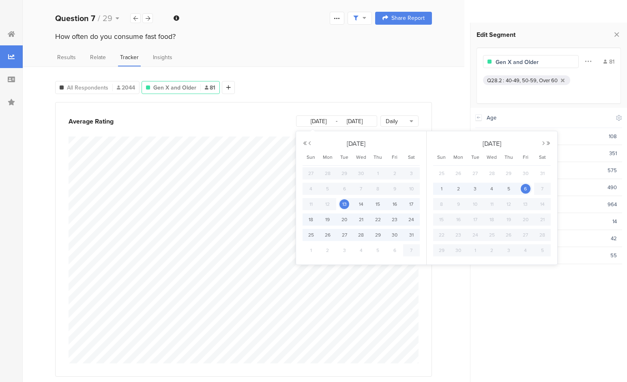
click at [329, 85] on div "All Respondents 2044 Gen X and Older 81 Add Segment" at bounding box center [243, 86] width 377 height 16
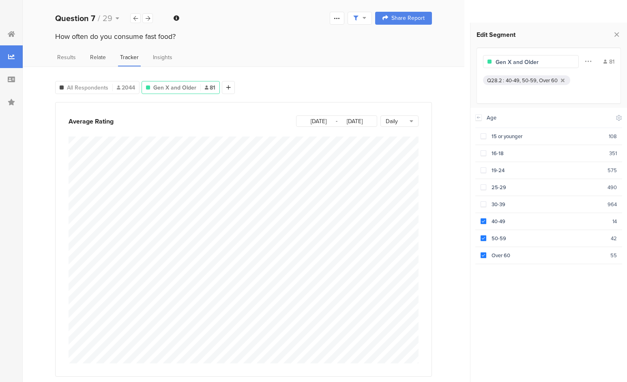
click at [92, 58] on span "Relate" at bounding box center [98, 57] width 16 height 9
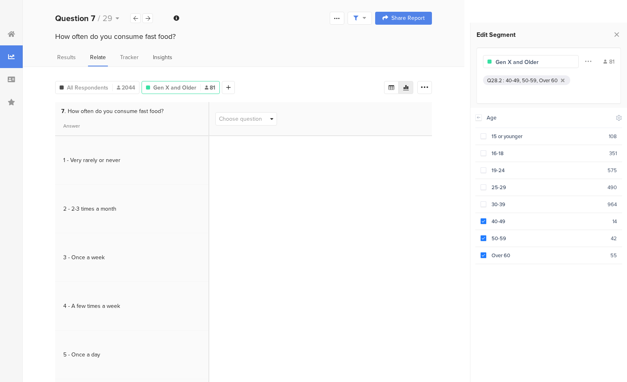
click at [168, 60] on span "Insights" at bounding box center [162, 57] width 19 height 9
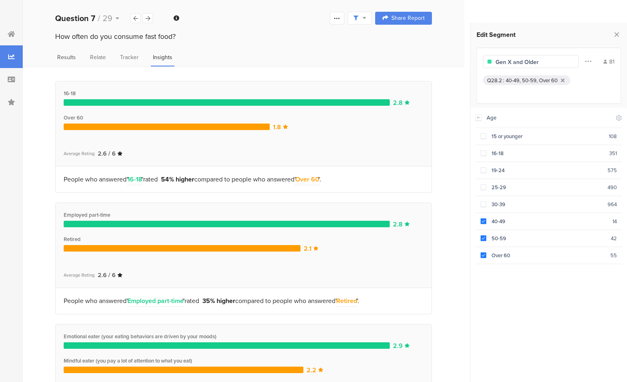
click at [71, 56] on span "Results" at bounding box center [66, 57] width 19 height 9
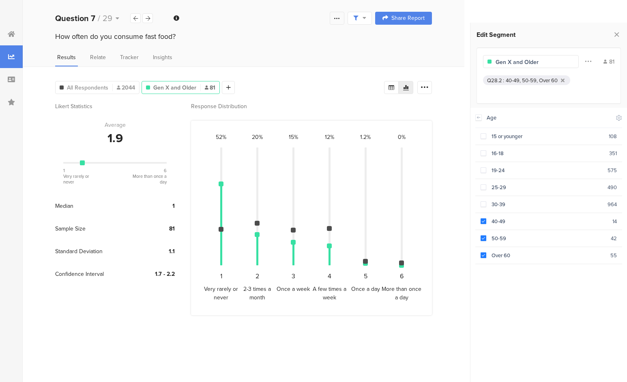
click at [334, 19] on icon at bounding box center [337, 18] width 6 height 6
click at [11, 79] on icon at bounding box center [11, 79] width 7 height 6
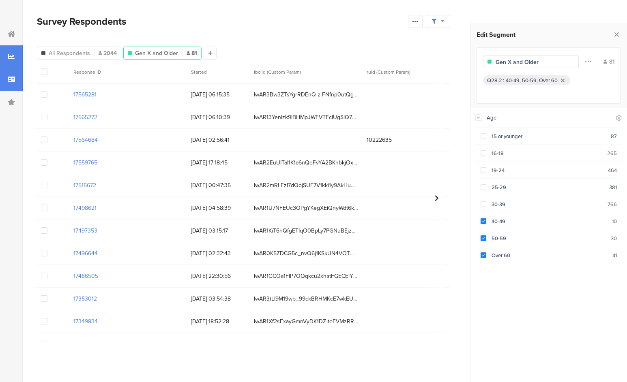
click at [13, 56] on icon at bounding box center [11, 57] width 6 height 6
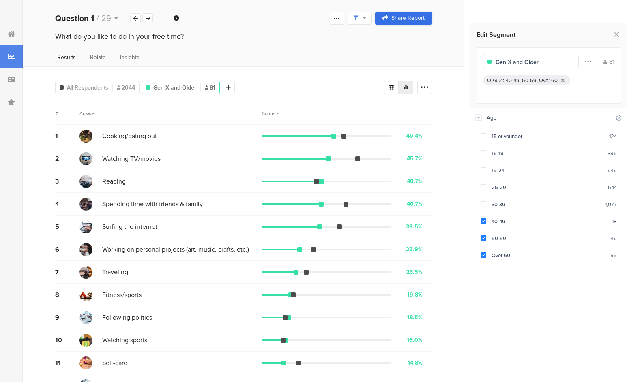
click at [395, 20] on span "Share Report" at bounding box center [407, 18] width 33 height 6
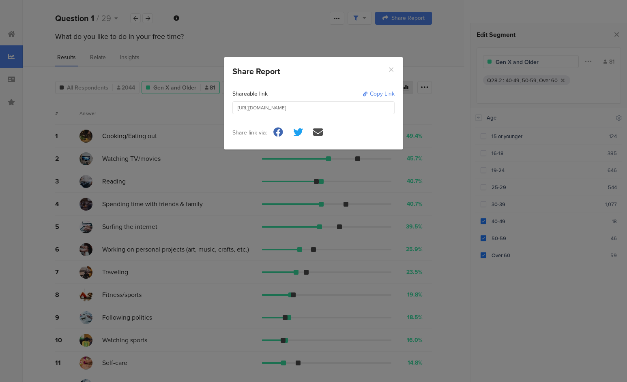
click at [392, 69] on icon "Close" at bounding box center [391, 69] width 7 height 7
